Goal: Task Accomplishment & Management: Complete application form

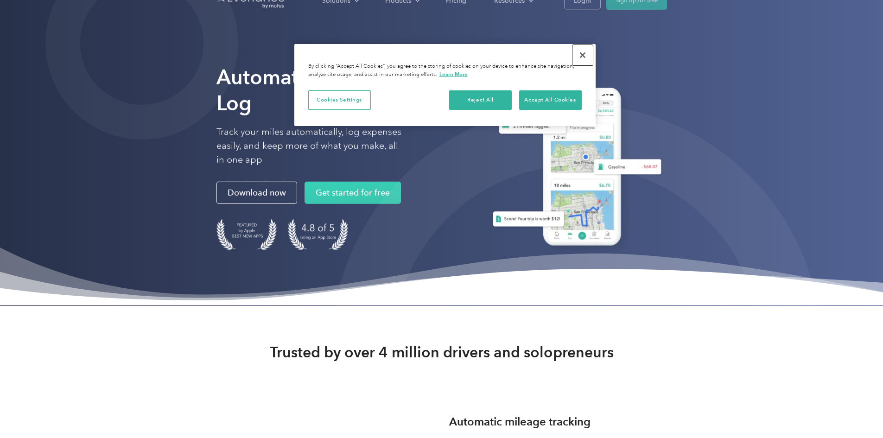
click at [580, 53] on button "Close" at bounding box center [582, 55] width 20 height 20
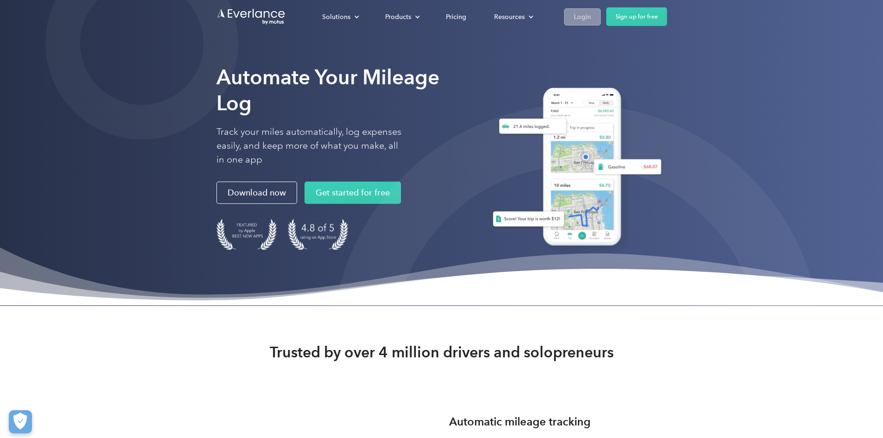
click at [601, 17] on link "Login" at bounding box center [582, 16] width 37 height 17
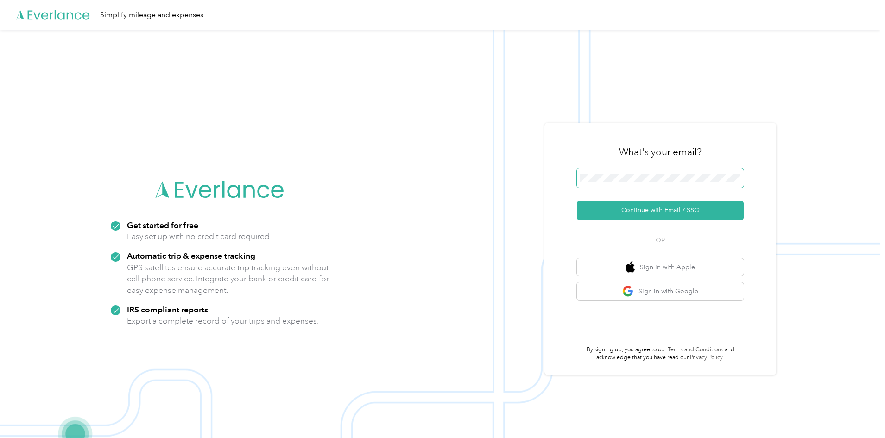
click at [577, 201] on button "Continue with Email / SSO" at bounding box center [660, 210] width 167 height 19
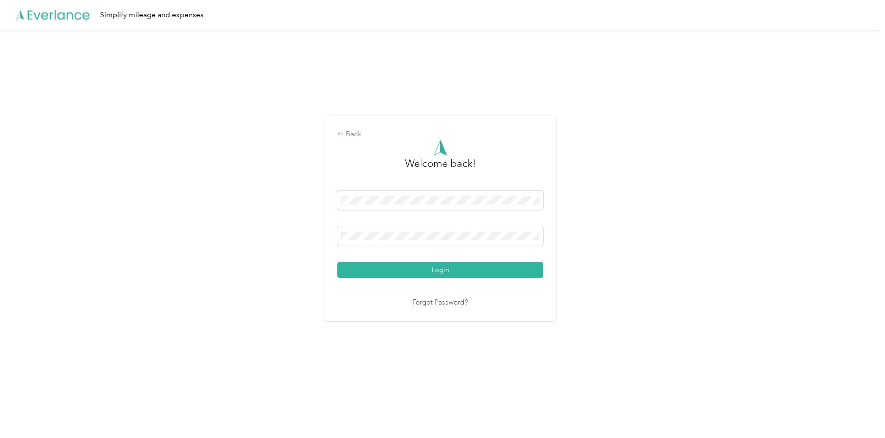
click at [337, 262] on button "Login" at bounding box center [440, 270] width 206 height 16
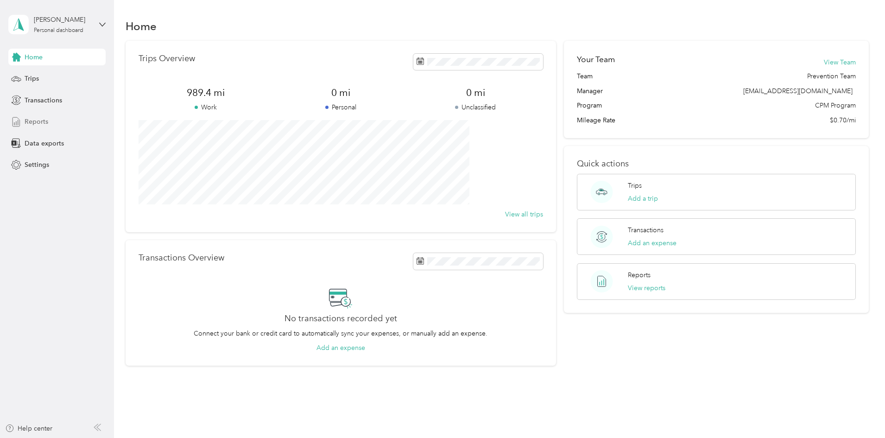
click at [60, 117] on div "Reports" at bounding box center [56, 122] width 97 height 17
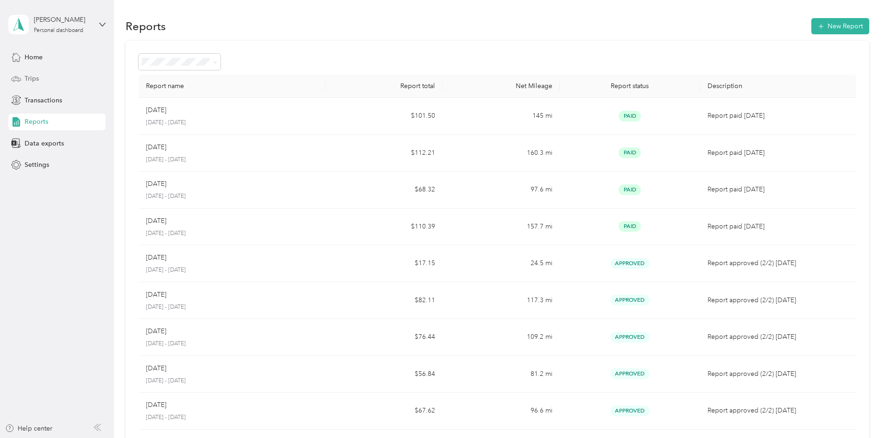
click at [46, 76] on div "Trips" at bounding box center [56, 78] width 97 height 17
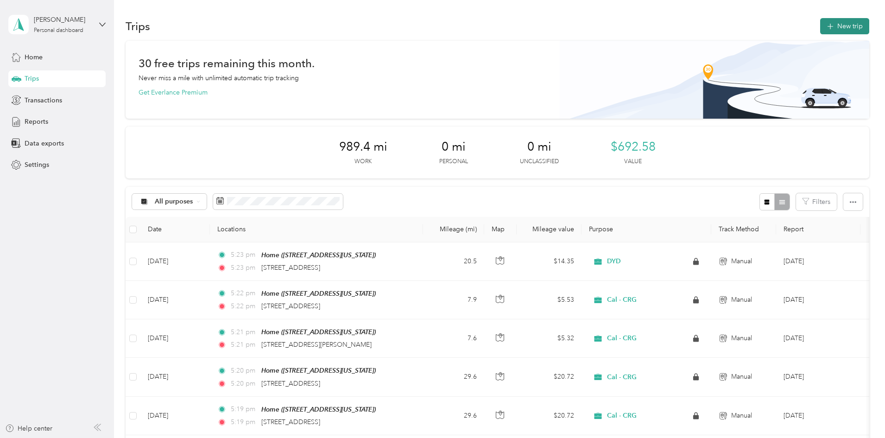
click at [820, 23] on button "New trip" at bounding box center [844, 26] width 49 height 16
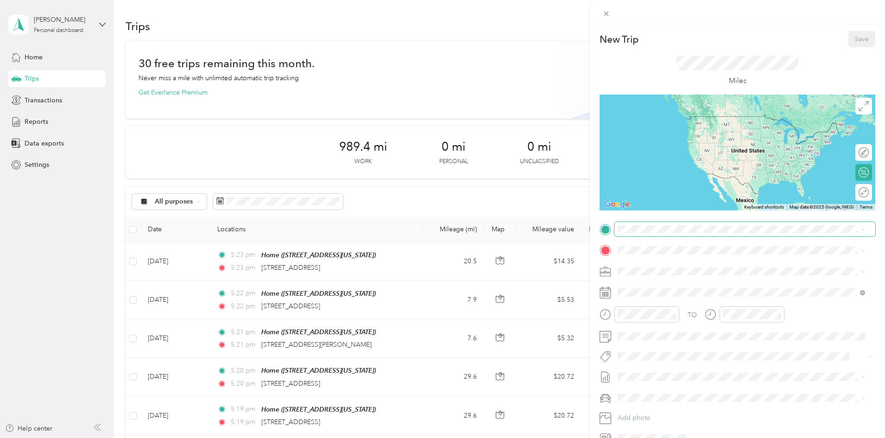
click at [693, 222] on div "New Trip Save This trip cannot be edited because it is either under review, app…" at bounding box center [738, 238] width 276 height 415
click at [694, 293] on div "Home 700 North Kalsman Avenue, 90220, Compton, California, United States" at bounding box center [741, 303] width 241 height 23
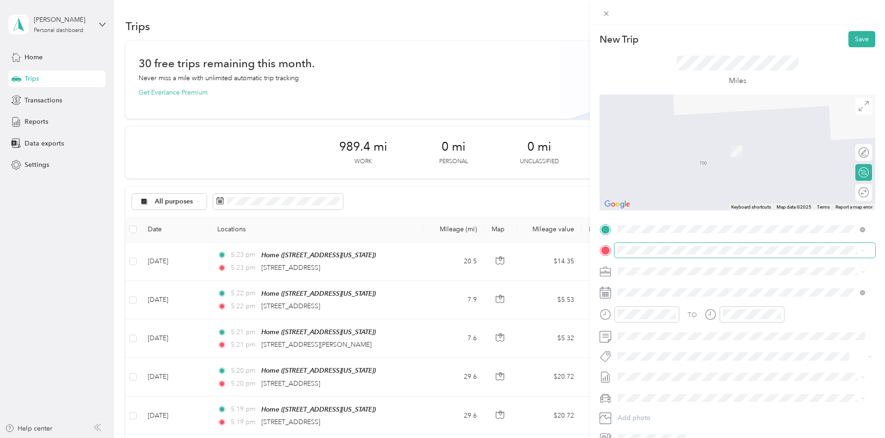
click at [686, 246] on span at bounding box center [745, 250] width 261 height 15
click at [720, 288] on span "1415 South La Tijera Boulevard Inglewood, California 90302, United States" at bounding box center [681, 283] width 93 height 8
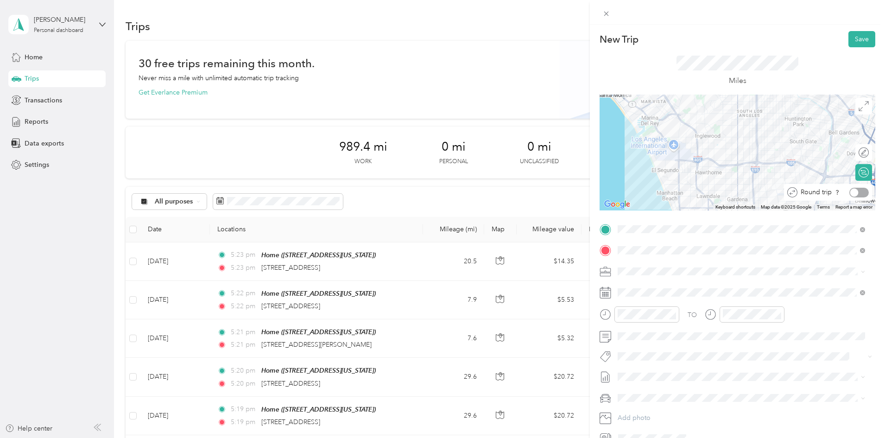
click at [850, 192] on div at bounding box center [854, 192] width 8 height 8
click at [659, 373] on li "CCF - R2R" at bounding box center [742, 369] width 254 height 16
click at [667, 298] on span at bounding box center [745, 292] width 261 height 15
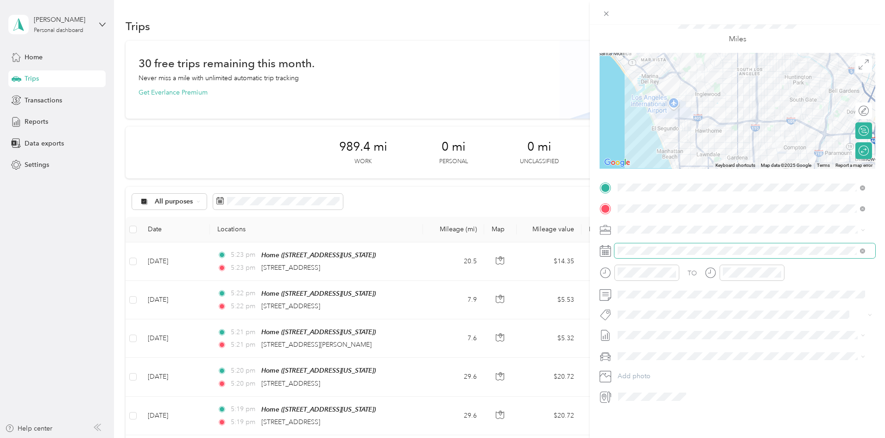
click at [668, 243] on span at bounding box center [745, 250] width 261 height 15
click at [640, 298] on icon at bounding box center [640, 298] width 9 height 9
click at [664, 359] on div "12" at bounding box center [661, 360] width 12 height 12
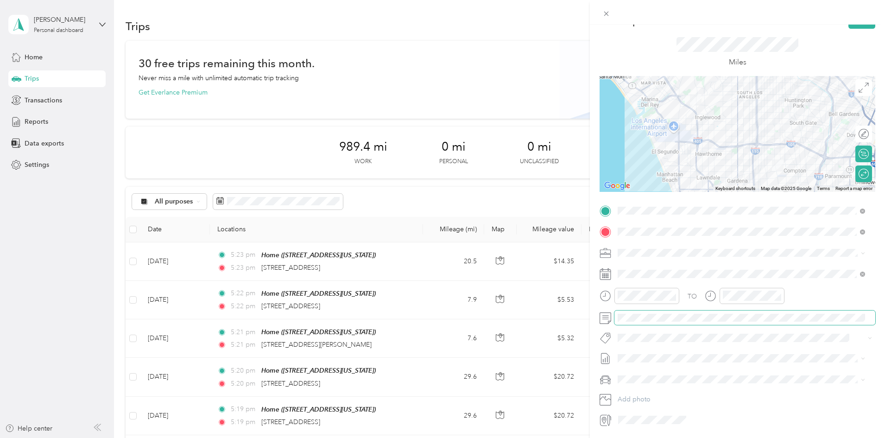
scroll to position [0, 0]
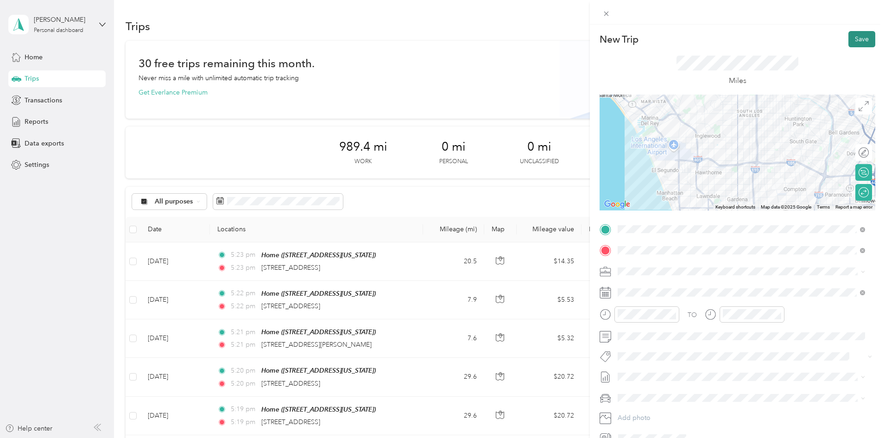
click at [850, 37] on button "Save" at bounding box center [862, 39] width 27 height 16
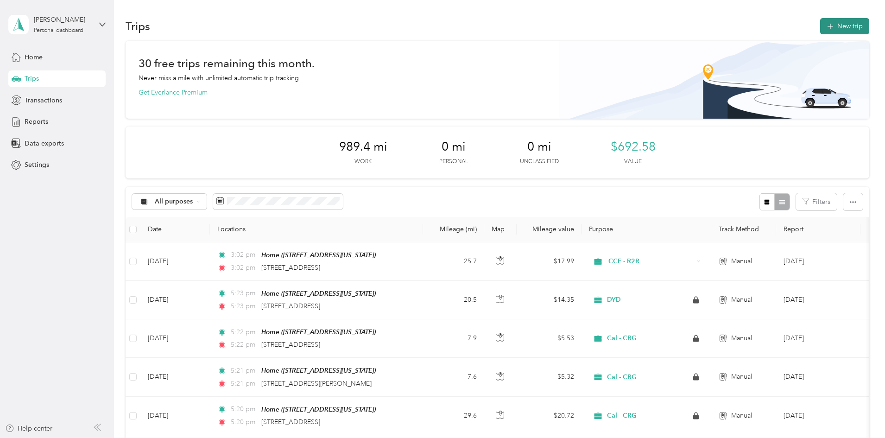
click at [820, 28] on button "New trip" at bounding box center [844, 26] width 49 height 16
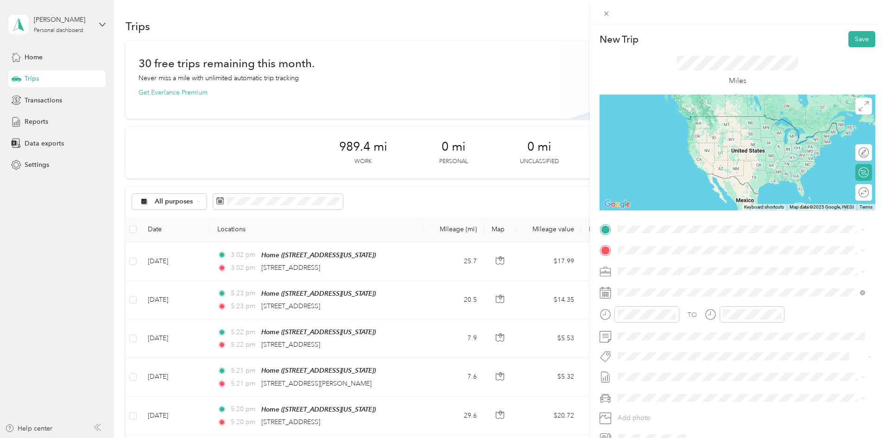
click at [710, 265] on div "Home" at bounding box center [681, 264] width 93 height 8
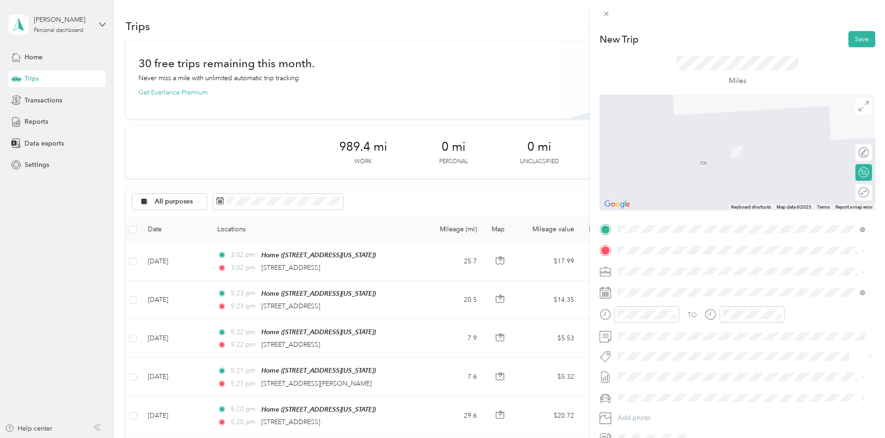
click at [698, 288] on span "312 South Thorson Avenue Compton, California 90221, United States" at bounding box center [707, 283] width 144 height 8
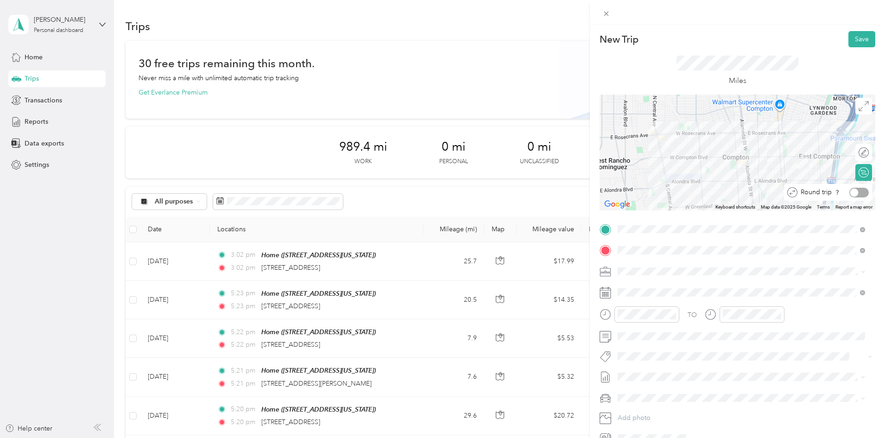
click at [850, 191] on div at bounding box center [854, 192] width 8 height 8
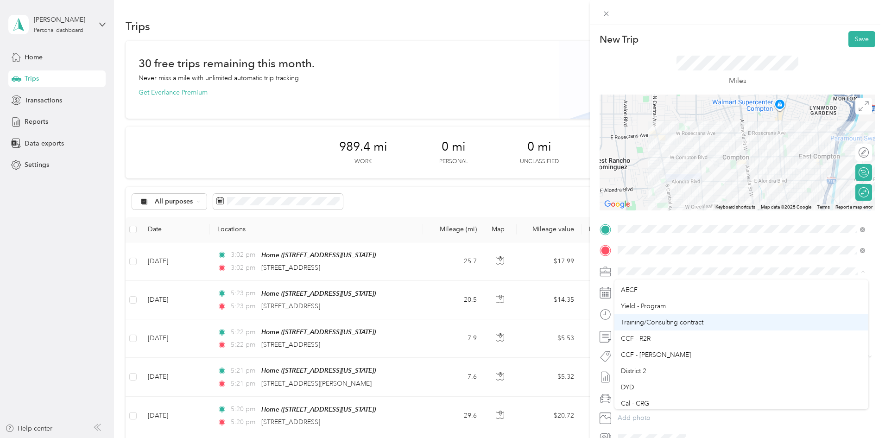
scroll to position [46, 0]
click at [667, 383] on div "Cal - CRG" at bounding box center [741, 387] width 241 height 10
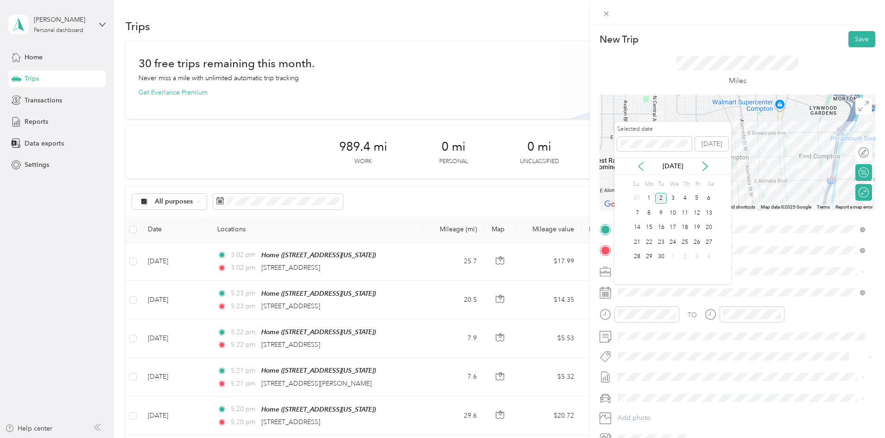
click at [642, 168] on icon at bounding box center [640, 166] width 9 height 9
click at [676, 225] on div "13" at bounding box center [673, 228] width 12 height 12
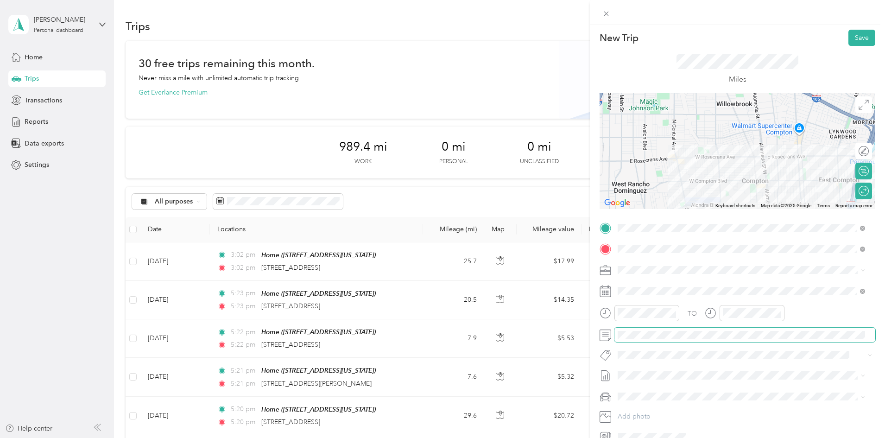
scroll to position [0, 0]
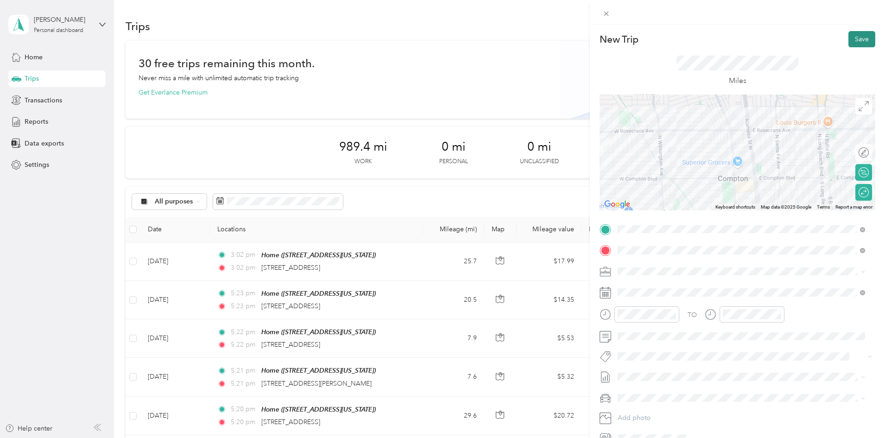
click at [850, 39] on button "Save" at bounding box center [862, 39] width 27 height 16
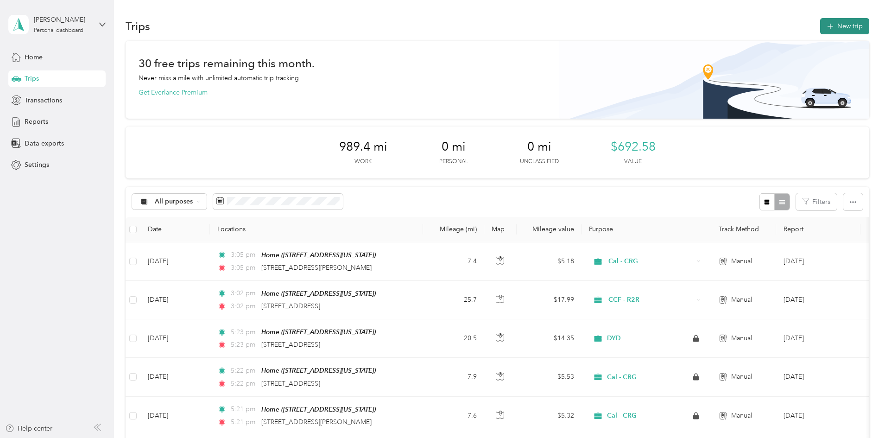
click at [820, 29] on button "New trip" at bounding box center [844, 26] width 49 height 16
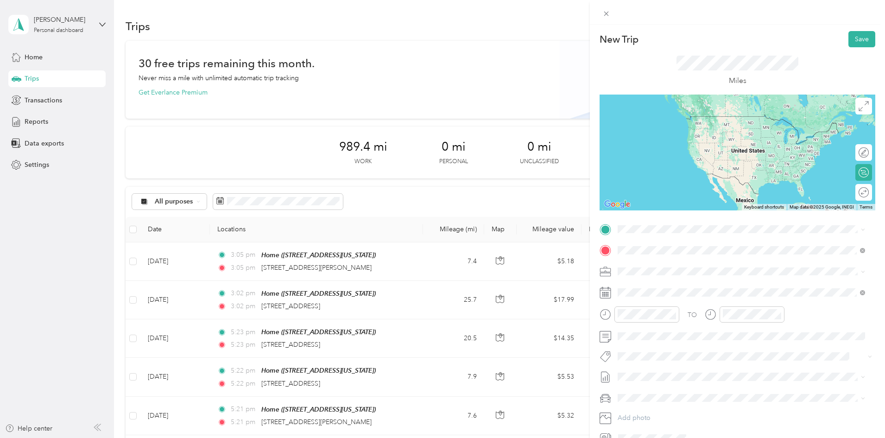
click at [728, 280] on span "3940 West 109th Street Inglewood, California 90303, United States" at bounding box center [681, 283] width 93 height 8
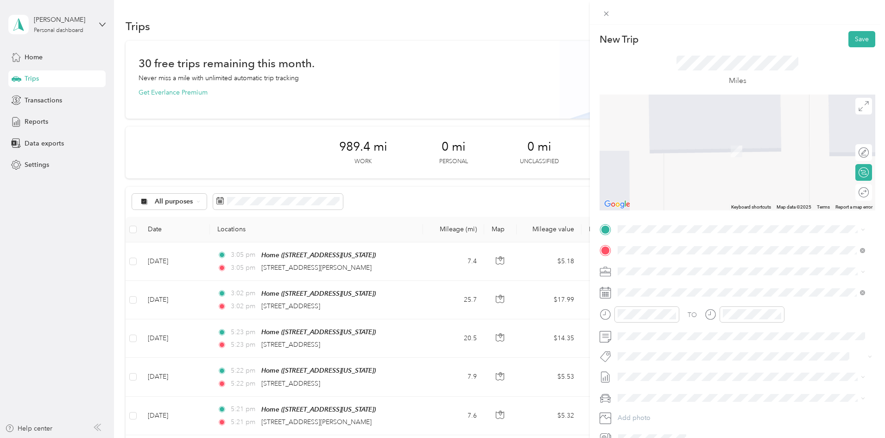
click at [680, 300] on div "Home 700 North Kalsman Avenue, 90220, Compton, California, United States" at bounding box center [681, 302] width 93 height 19
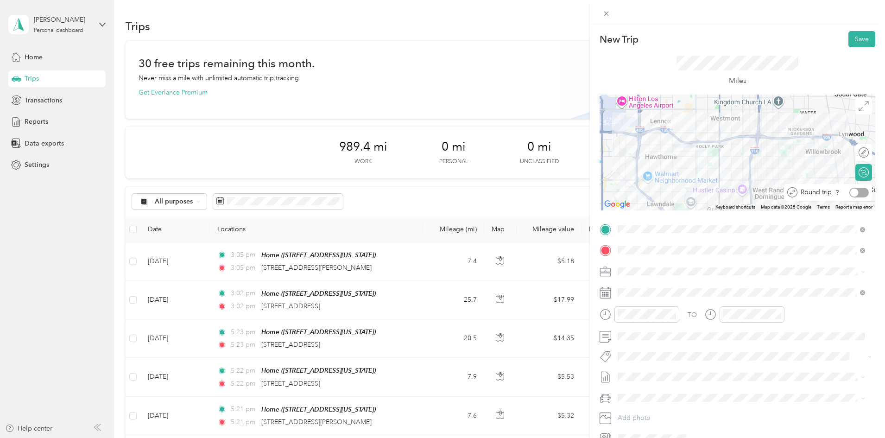
click at [850, 191] on div at bounding box center [854, 192] width 8 height 8
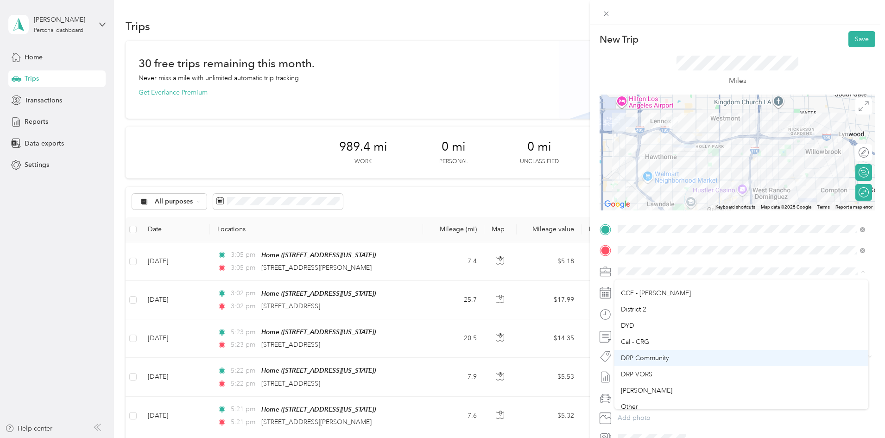
scroll to position [93, 0]
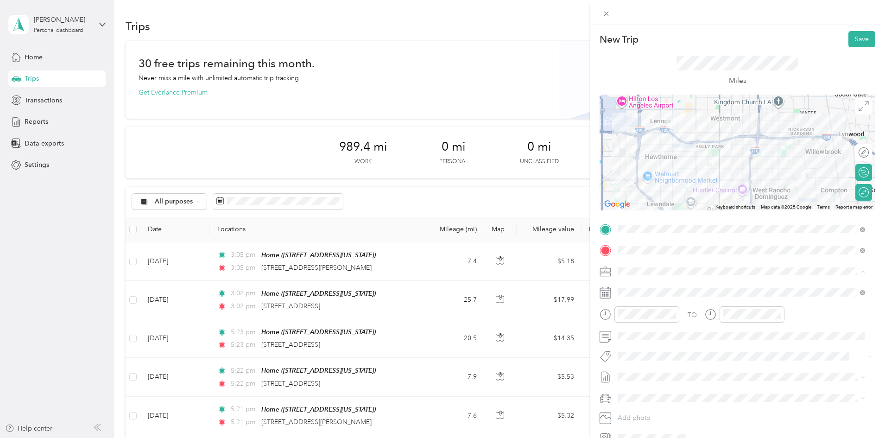
click at [660, 345] on li "Cal - CRG" at bounding box center [742, 341] width 254 height 16
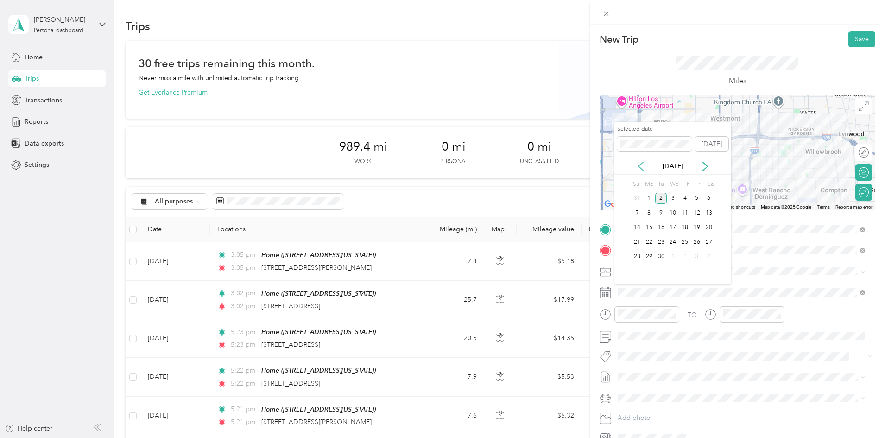
click at [642, 169] on icon at bounding box center [641, 166] width 5 height 8
click at [698, 227] on div "15" at bounding box center [697, 228] width 12 height 12
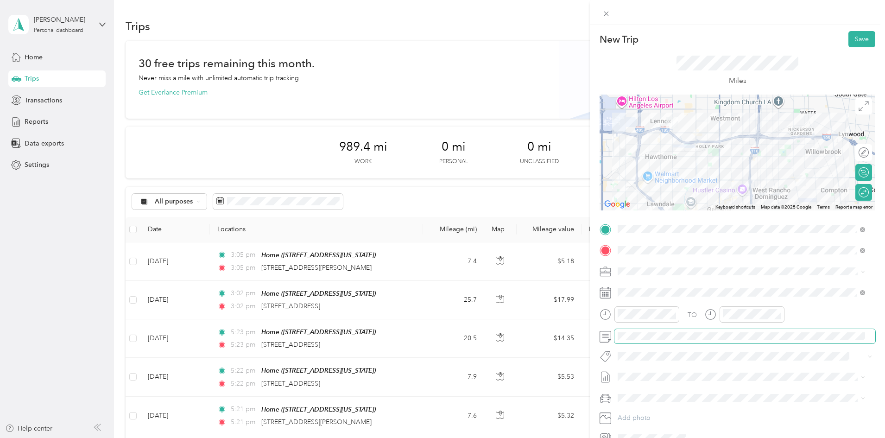
click at [671, 331] on span at bounding box center [745, 336] width 261 height 15
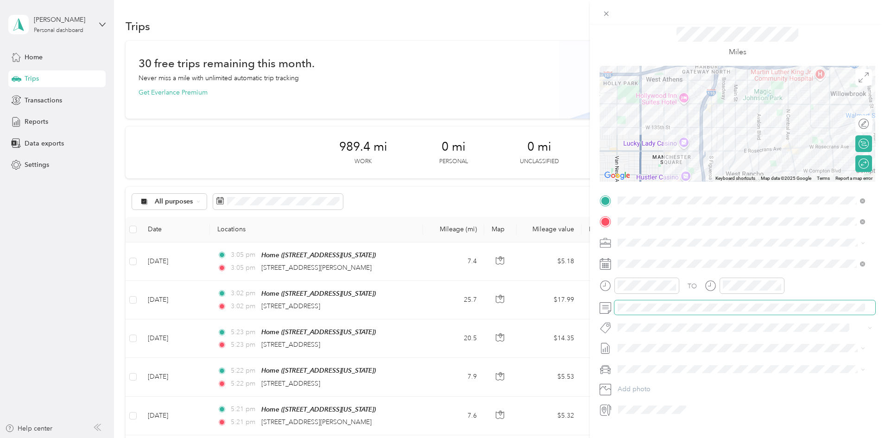
scroll to position [0, 0]
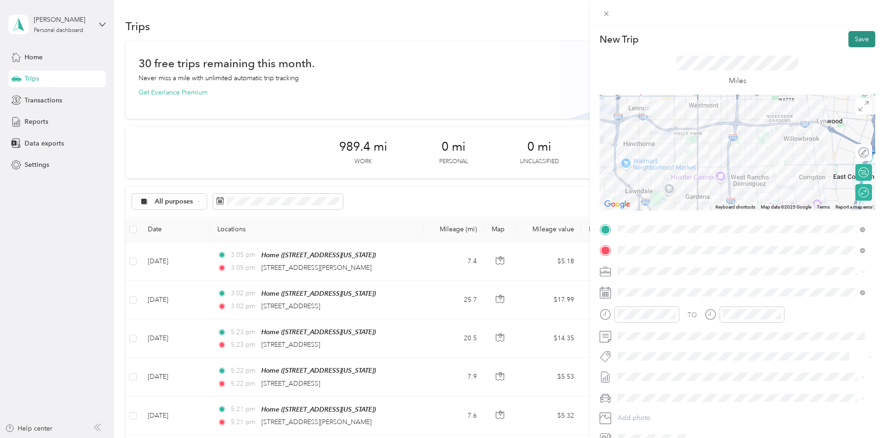
click at [850, 38] on button "Save" at bounding box center [862, 39] width 27 height 16
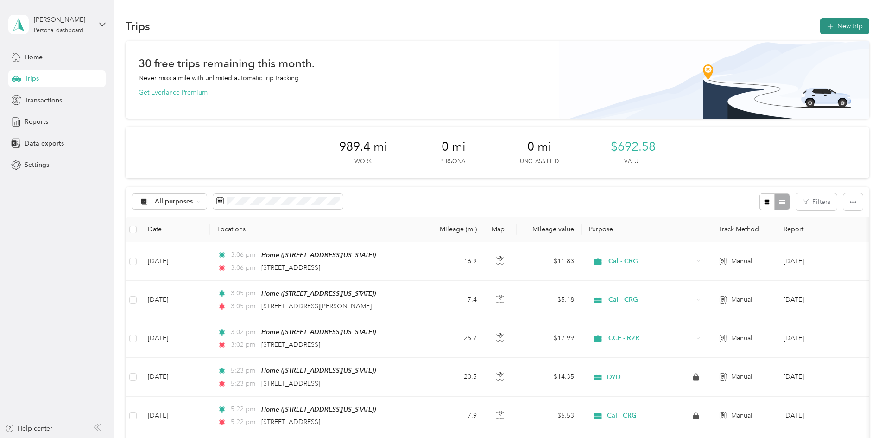
click at [820, 33] on button "New trip" at bounding box center [844, 26] width 49 height 16
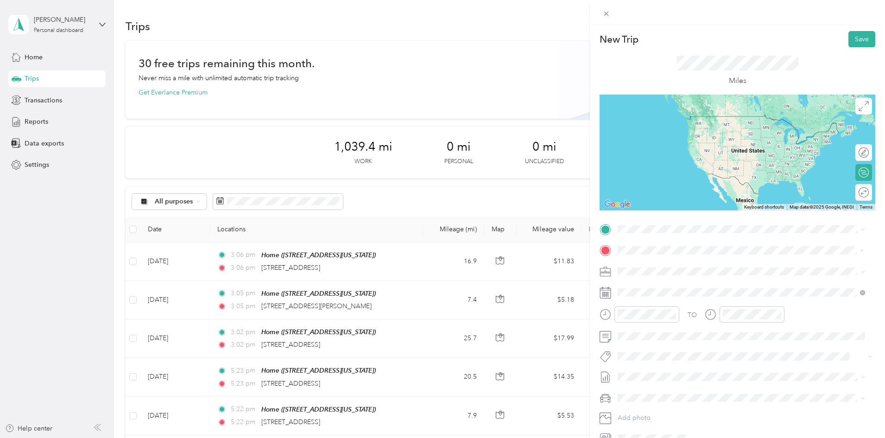
click at [703, 275] on li "4220 East Rose Street Compton, California 90221, United States" at bounding box center [742, 283] width 254 height 19
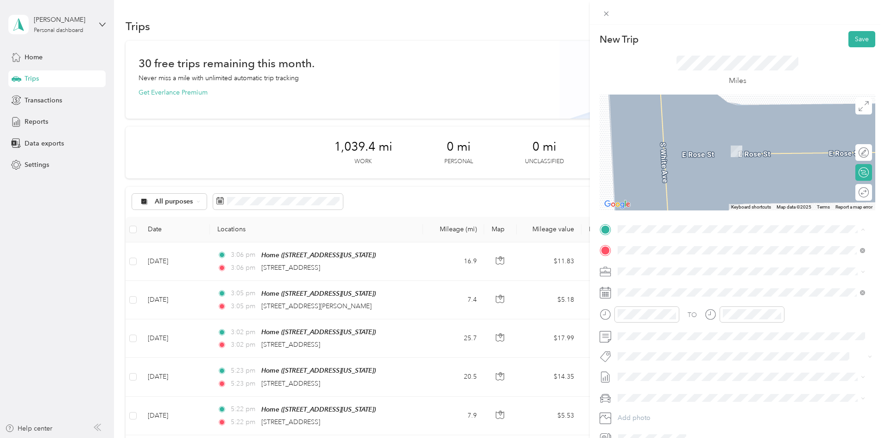
click at [677, 298] on div "Home" at bounding box center [681, 298] width 93 height 8
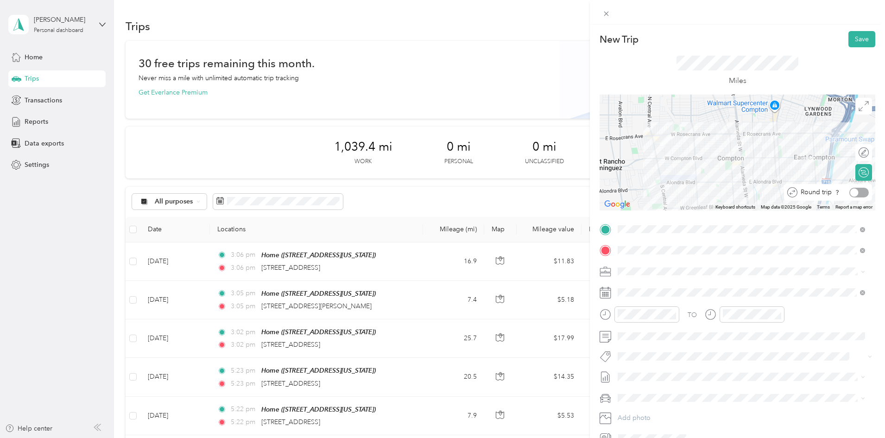
click at [852, 190] on div at bounding box center [859, 193] width 19 height 10
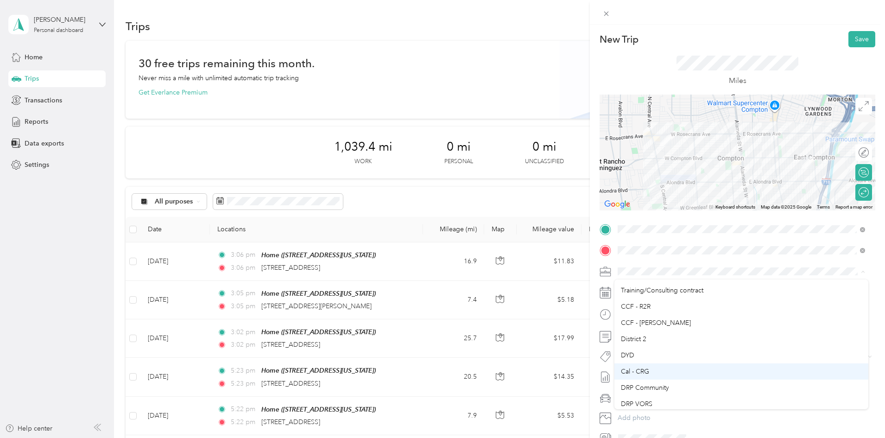
scroll to position [83, 0]
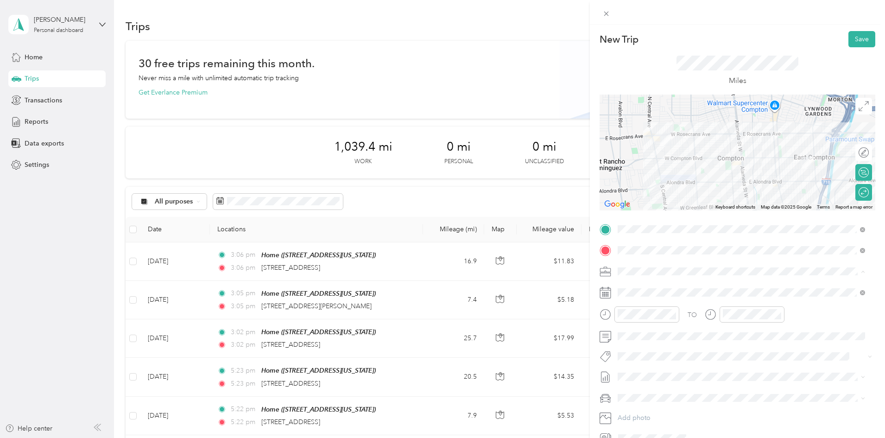
click at [654, 349] on div "Cal - CRG" at bounding box center [741, 350] width 241 height 10
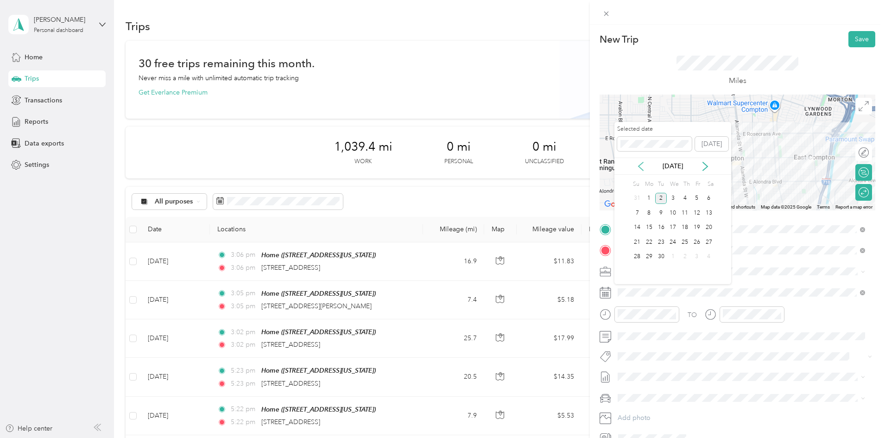
click at [642, 167] on icon at bounding box center [640, 166] width 9 height 9
click at [650, 243] on div "18" at bounding box center [649, 242] width 12 height 12
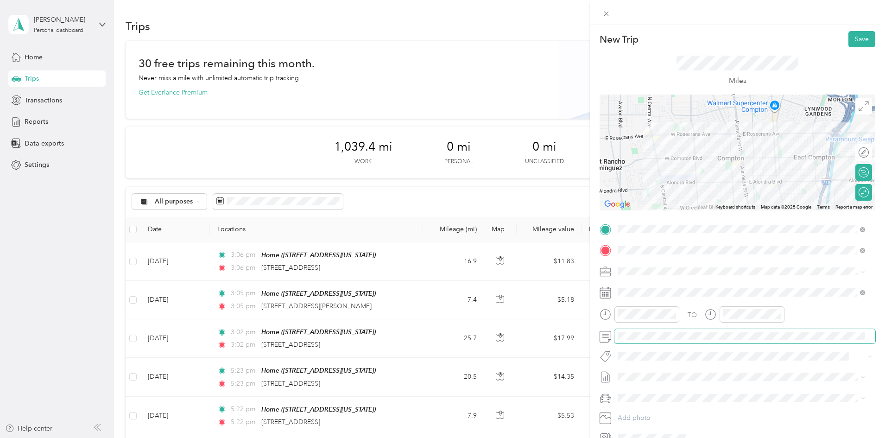
drag, startPoint x: 642, startPoint y: 331, endPoint x: 629, endPoint y: 331, distance: 13.0
click at [629, 330] on span at bounding box center [745, 336] width 261 height 15
click at [850, 39] on button "Save" at bounding box center [862, 39] width 27 height 16
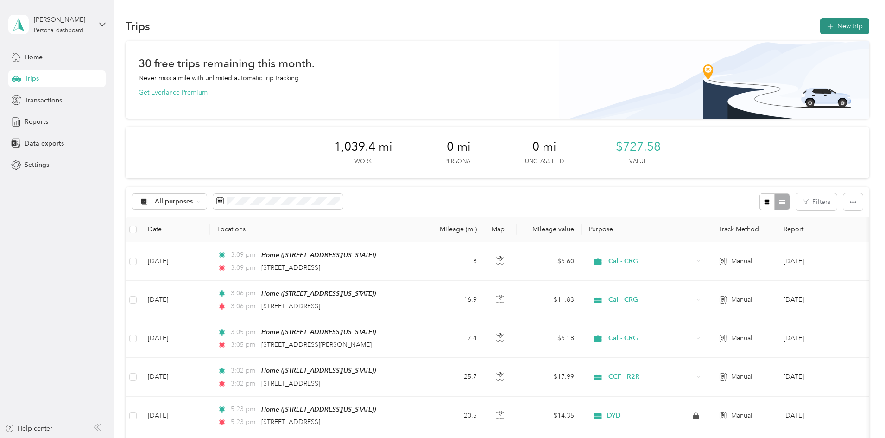
click at [825, 27] on icon "button" at bounding box center [830, 26] width 11 height 11
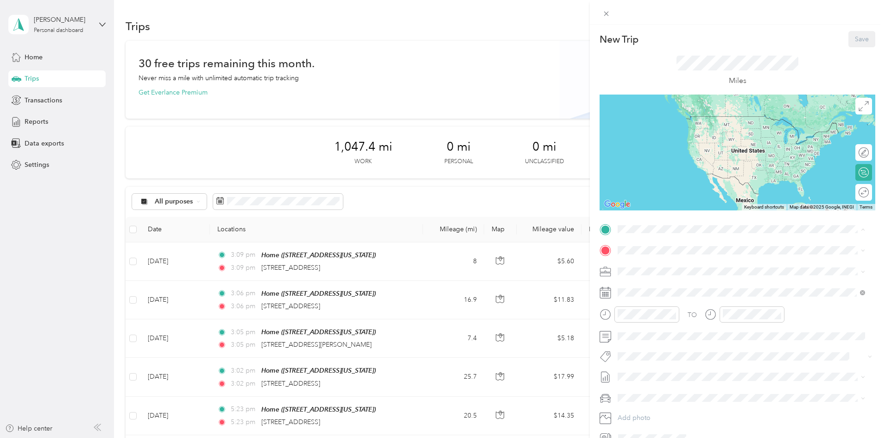
click at [677, 299] on div "Home" at bounding box center [681, 298] width 93 height 8
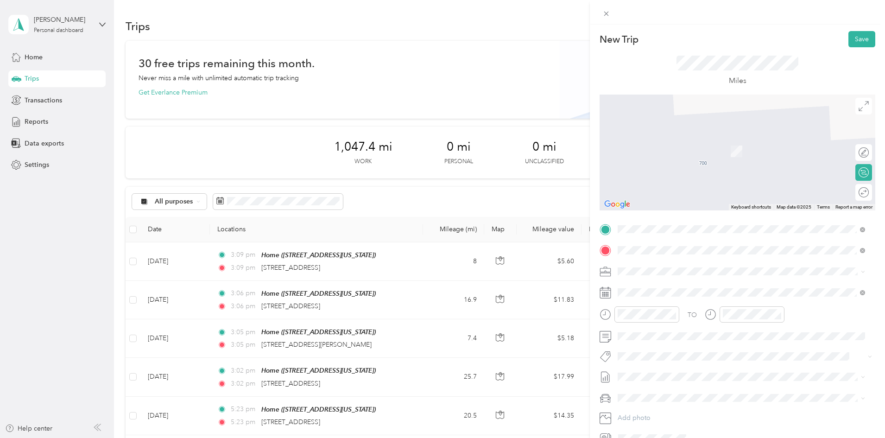
click at [720, 279] on div "312 South Thorson Avenue Compton, California 90221, United States" at bounding box center [741, 284] width 241 height 13
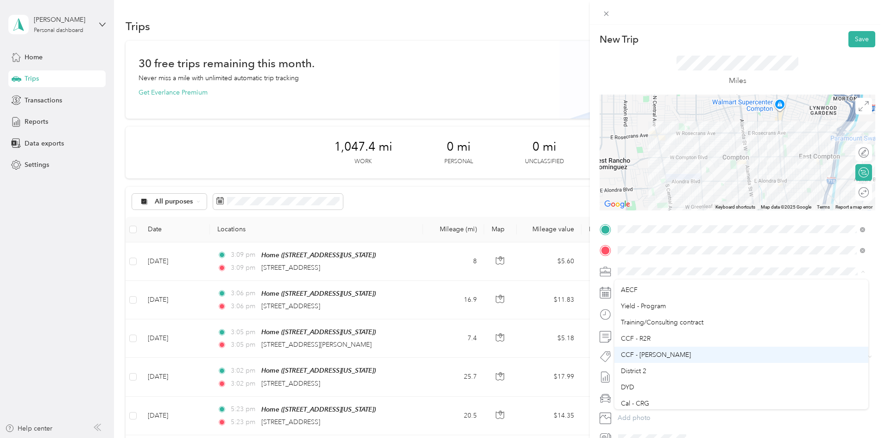
scroll to position [46, 0]
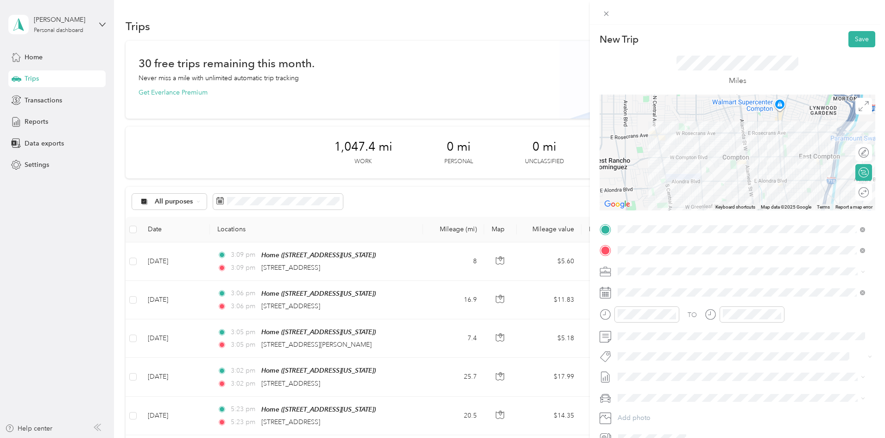
click at [637, 387] on span "Cal - CRG" at bounding box center [635, 387] width 28 height 8
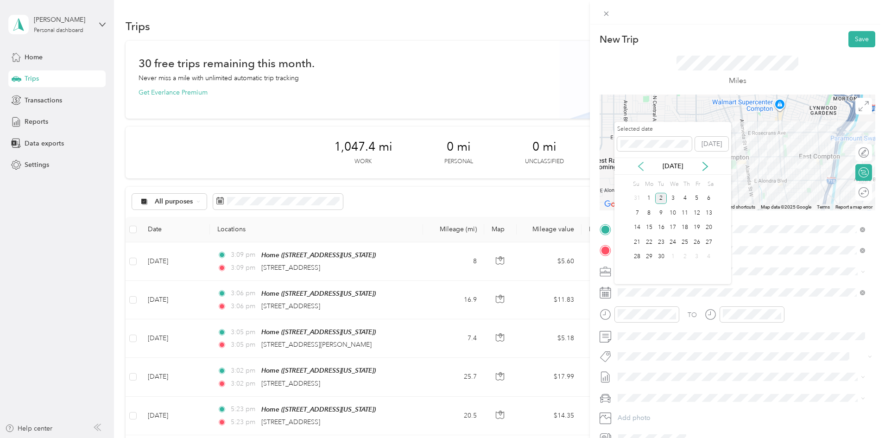
click at [644, 165] on icon at bounding box center [640, 166] width 9 height 9
click at [676, 239] on div "20" at bounding box center [673, 242] width 12 height 12
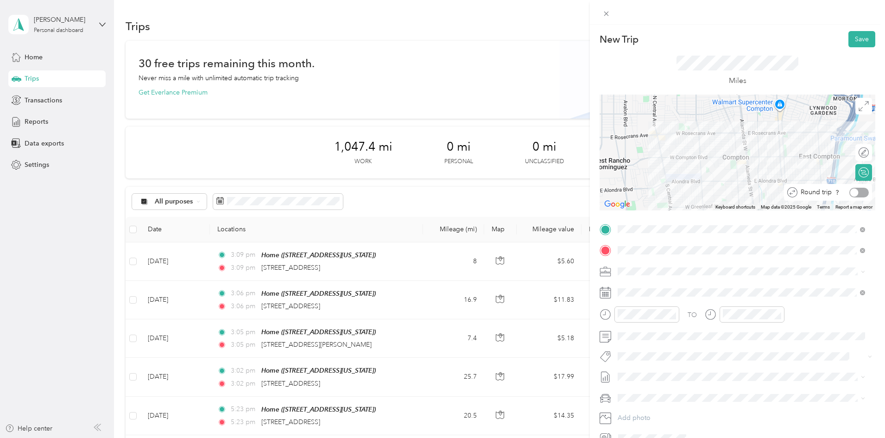
click at [851, 191] on div at bounding box center [854, 192] width 8 height 8
click at [856, 36] on button "Save" at bounding box center [862, 39] width 27 height 16
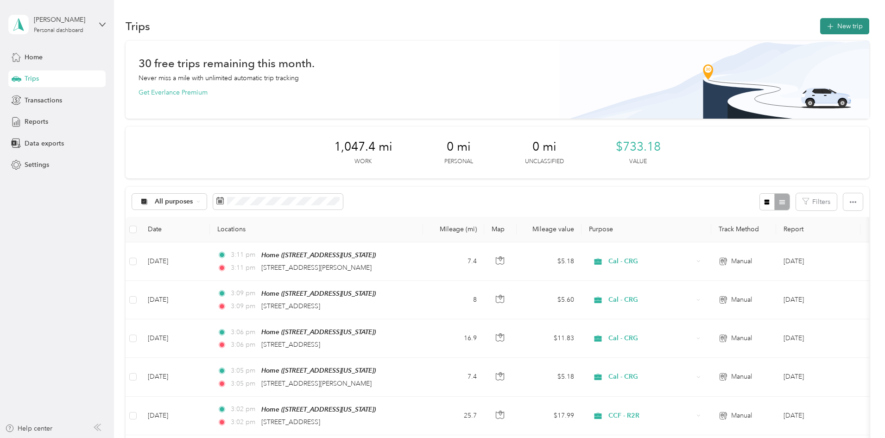
click at [820, 33] on button "New trip" at bounding box center [844, 26] width 49 height 16
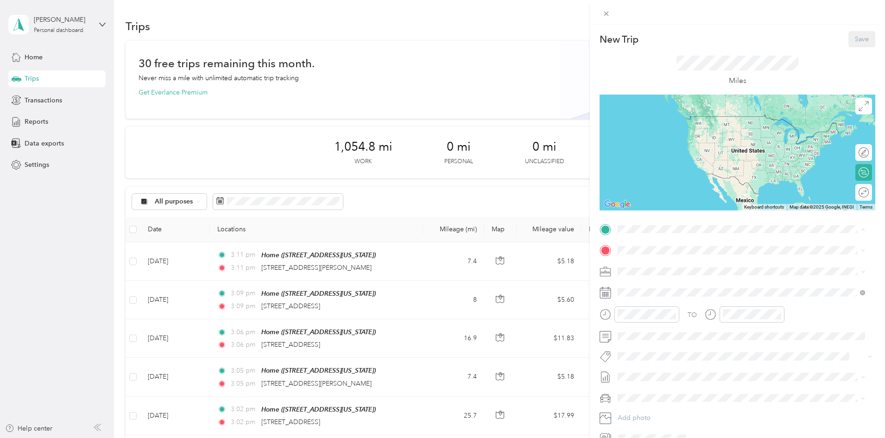
click at [682, 295] on div "Home" at bounding box center [681, 298] width 93 height 8
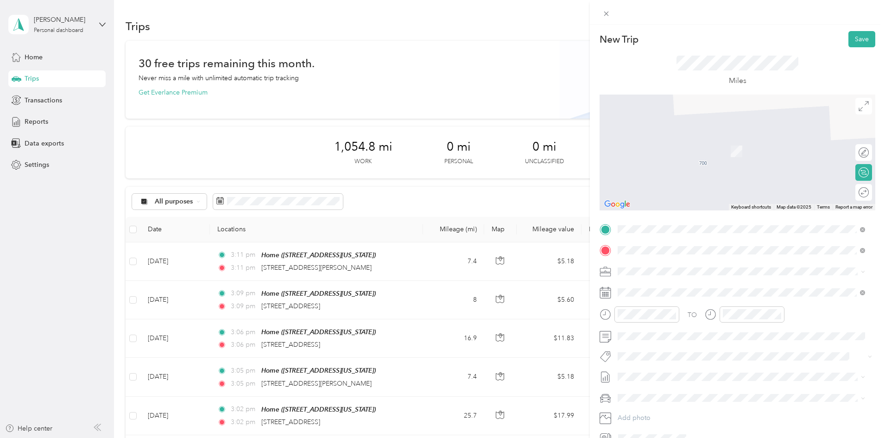
click at [768, 291] on div "312 South Thorson Avenue Compton, California 90221, United States" at bounding box center [741, 284] width 241 height 13
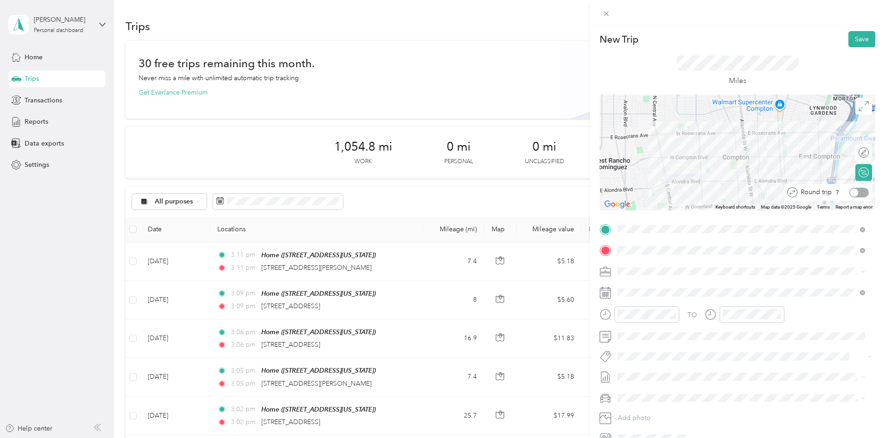
click at [850, 193] on div at bounding box center [854, 192] width 8 height 8
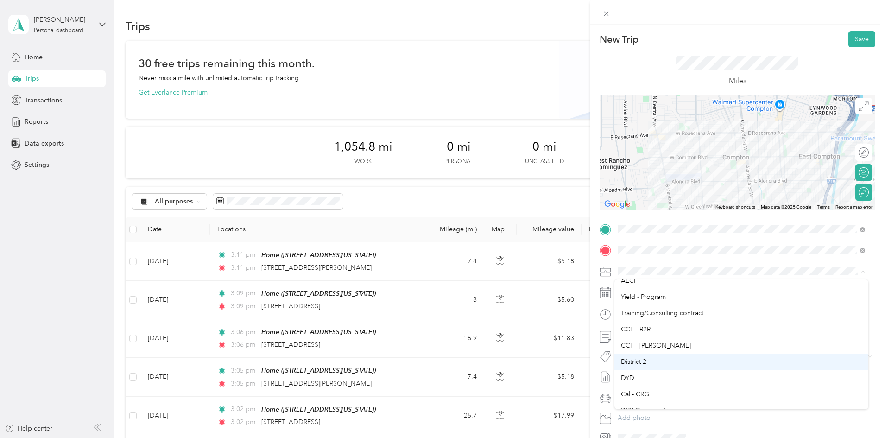
scroll to position [93, 0]
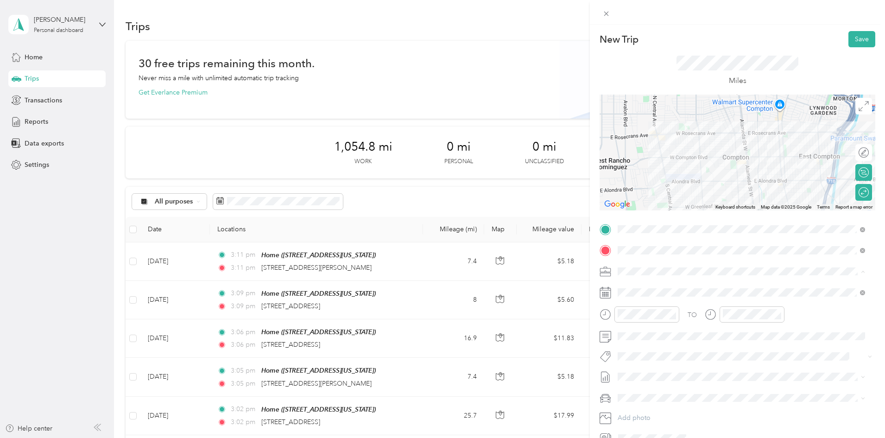
click at [635, 336] on li "Cal - CRG" at bounding box center [742, 341] width 254 height 16
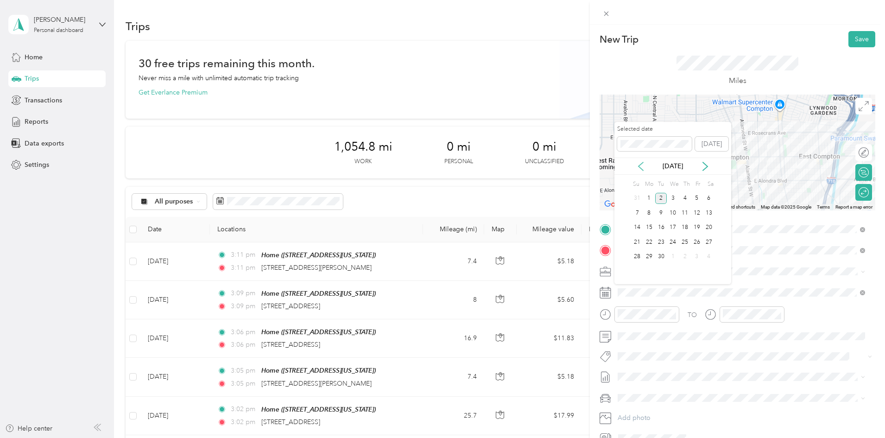
click at [643, 166] on icon at bounding box center [640, 166] width 9 height 9
click at [688, 259] on div "28" at bounding box center [685, 257] width 12 height 12
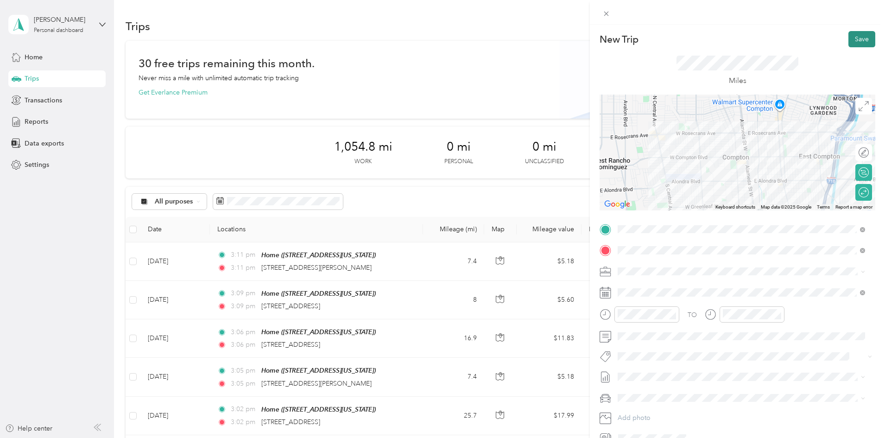
click at [850, 43] on button "Save" at bounding box center [862, 39] width 27 height 16
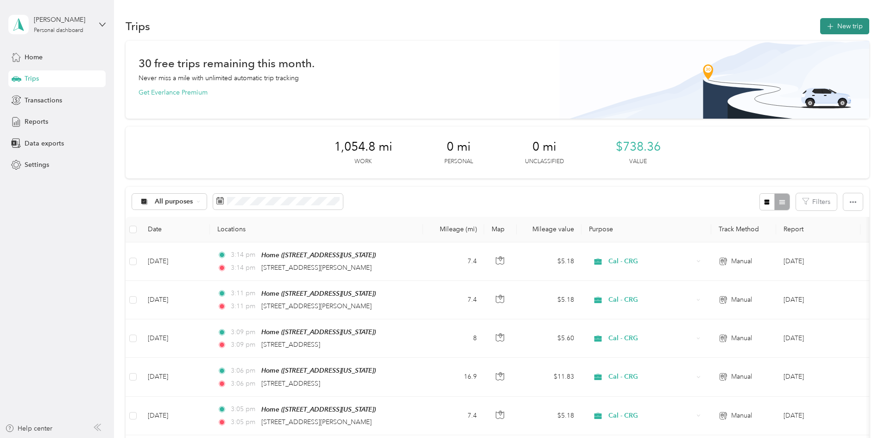
click at [820, 30] on button "New trip" at bounding box center [844, 26] width 49 height 16
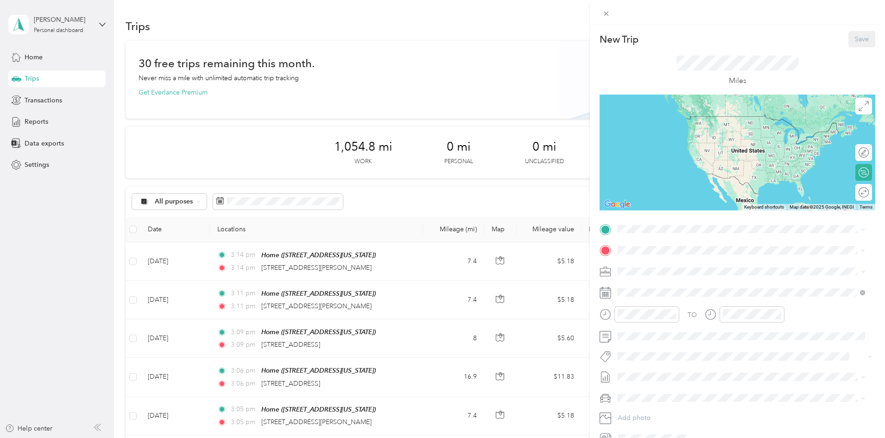
click at [648, 298] on strong "Home" at bounding box center [644, 298] width 18 height 8
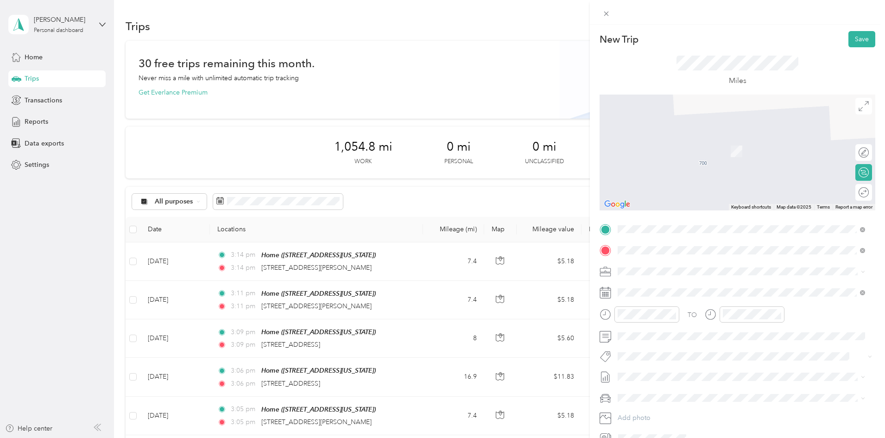
click at [685, 287] on span "3940 West 109th Street Inglewood, California 90303, United States" at bounding box center [681, 283] width 93 height 8
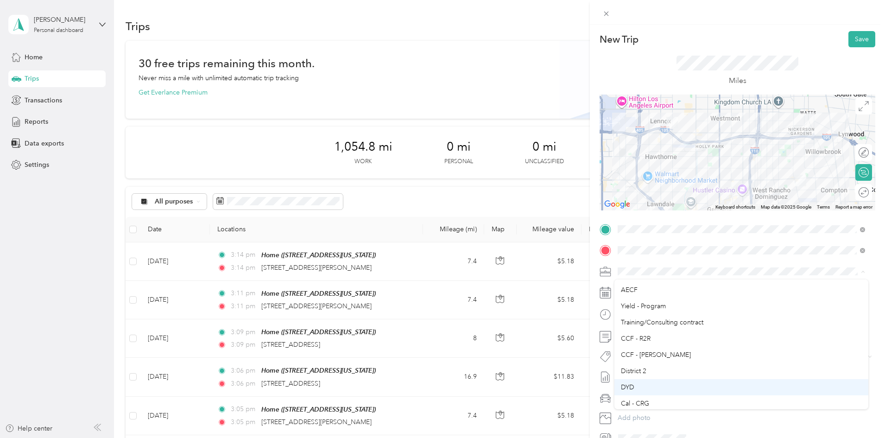
scroll to position [46, 0]
click at [647, 381] on li "Cal - CRG" at bounding box center [742, 387] width 254 height 16
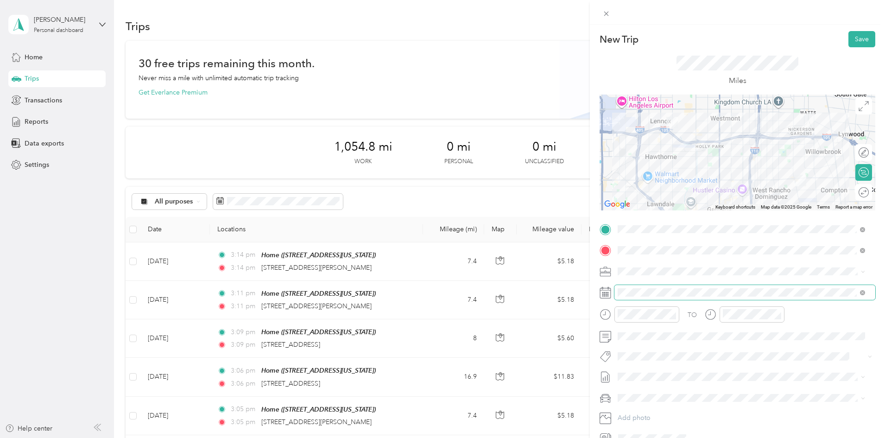
click at [676, 297] on span at bounding box center [745, 292] width 261 height 15
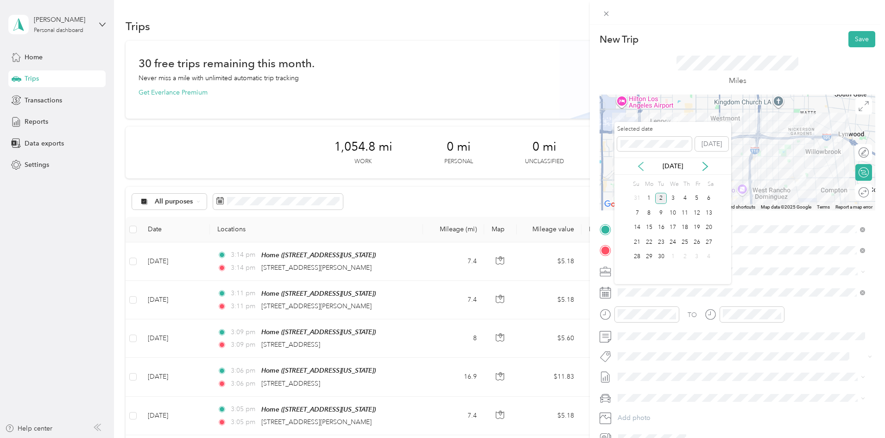
click at [641, 169] on icon at bounding box center [641, 166] width 5 height 8
click at [699, 260] on div "29" at bounding box center [697, 257] width 12 height 12
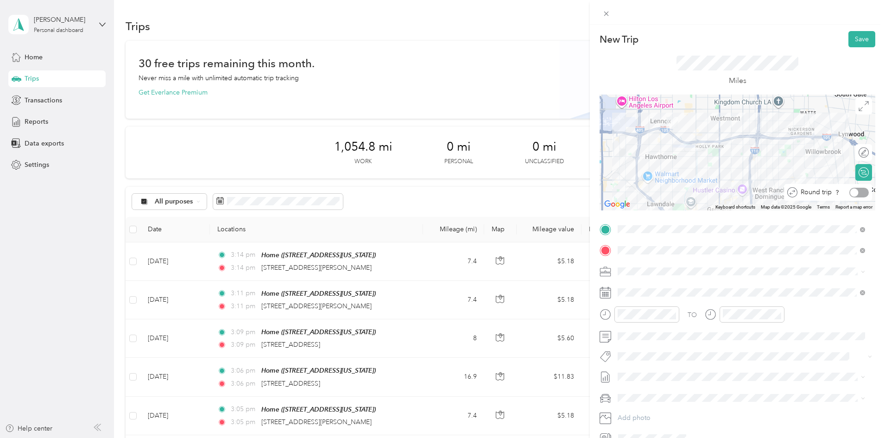
click at [850, 192] on div at bounding box center [854, 192] width 8 height 8
click at [852, 42] on button "Save" at bounding box center [862, 39] width 27 height 16
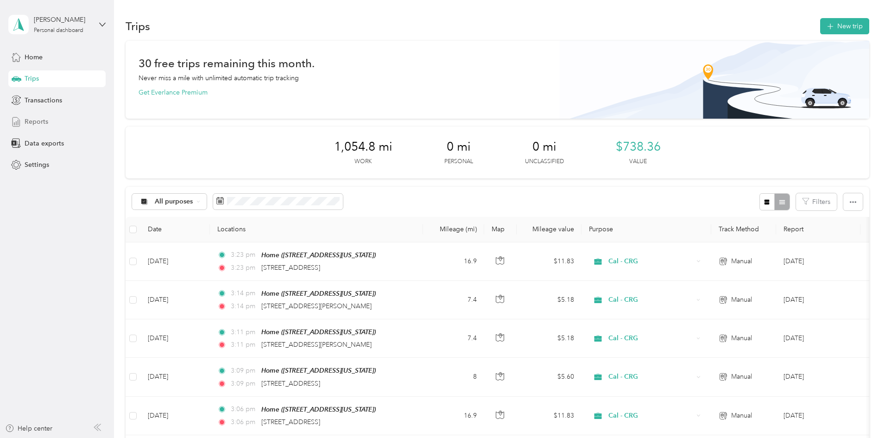
click at [54, 128] on div "Reports" at bounding box center [56, 122] width 97 height 17
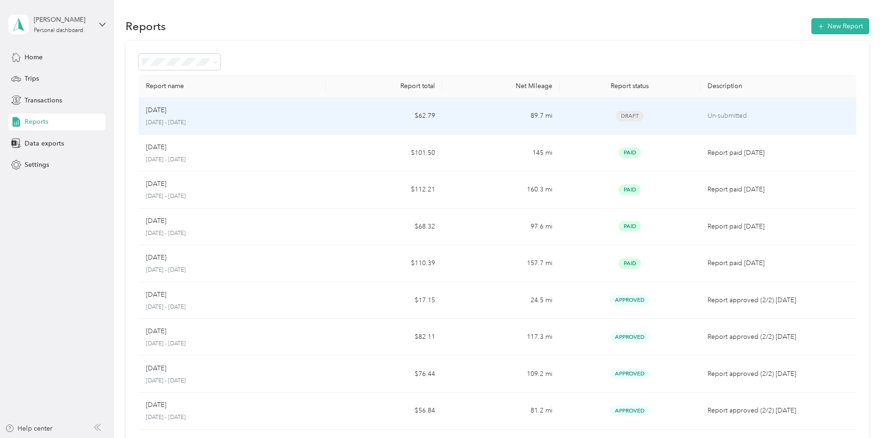
click at [326, 117] on td "Aug 2025 August 1 - 31, 2025" at bounding box center [232, 116] width 187 height 37
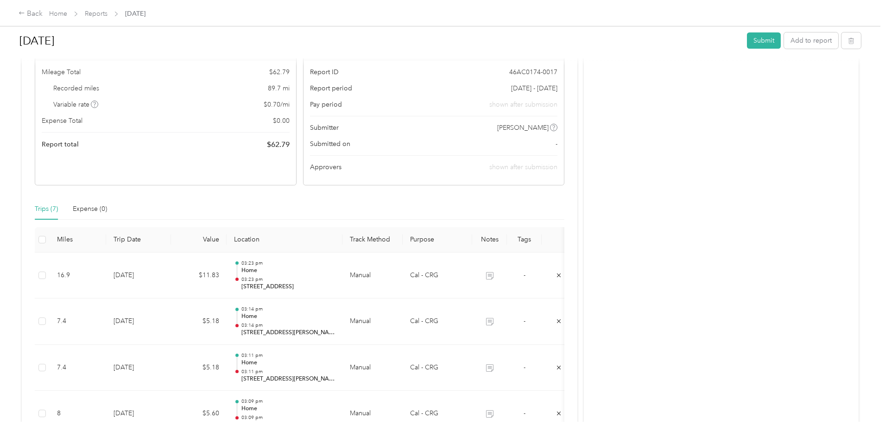
scroll to position [93, 0]
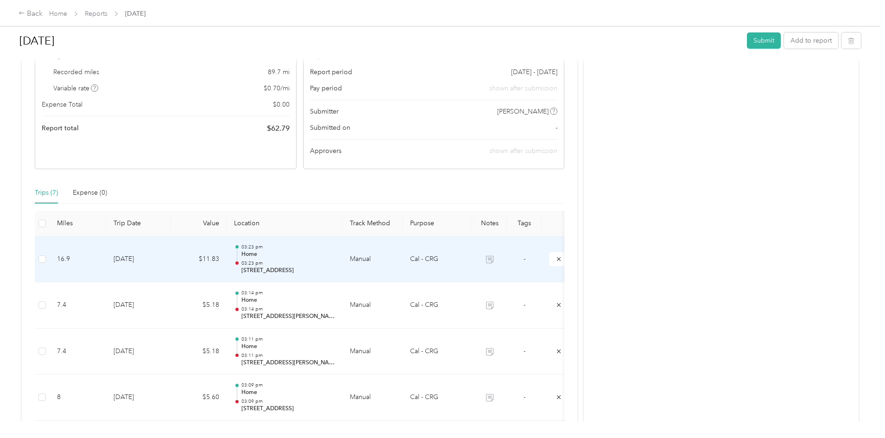
click at [50, 259] on td at bounding box center [42, 259] width 15 height 46
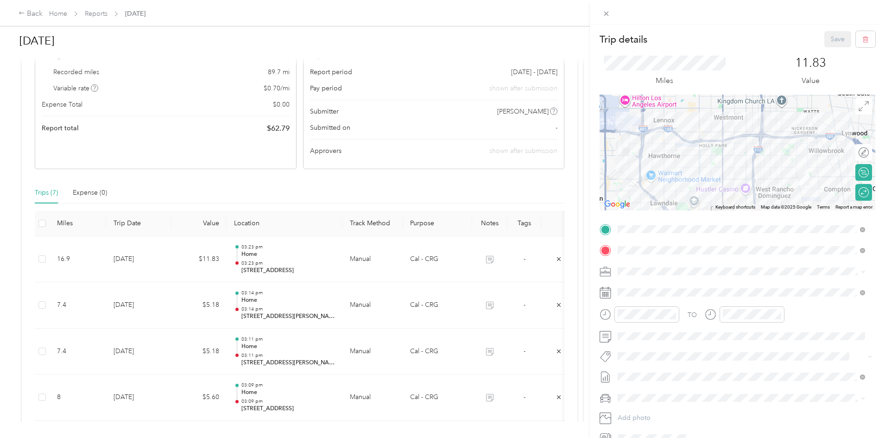
click at [73, 252] on div "Trip details Save This trip cannot be edited because it is either under review,…" at bounding box center [442, 219] width 885 height 438
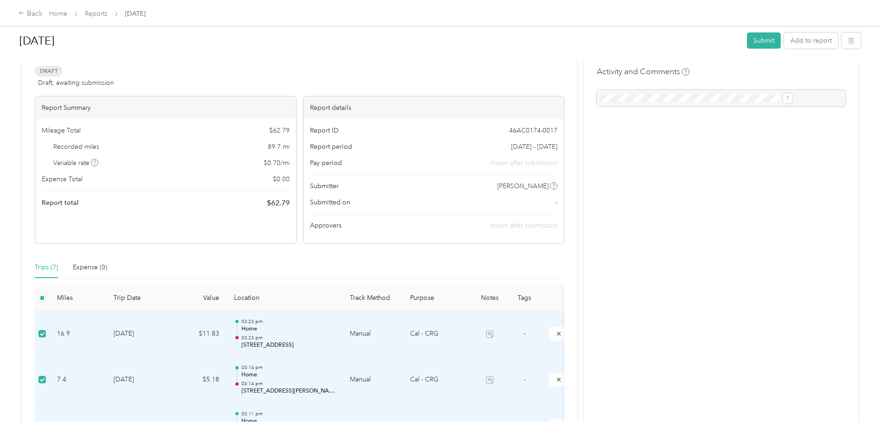
scroll to position [0, 0]
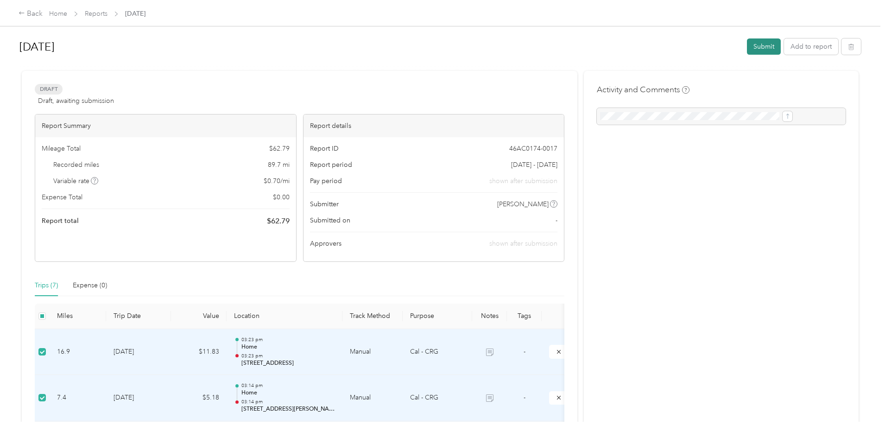
click at [747, 46] on button "Submit" at bounding box center [764, 46] width 34 height 16
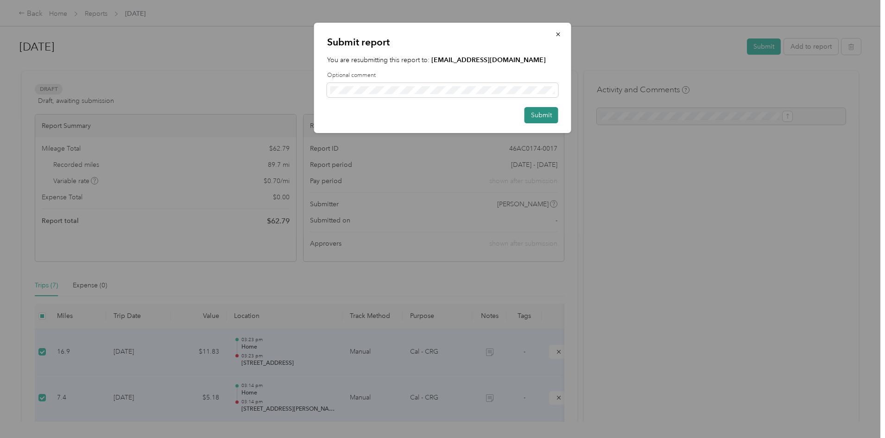
click at [549, 112] on button "Submit" at bounding box center [542, 115] width 34 height 16
